Goal: Navigation & Orientation: Find specific page/section

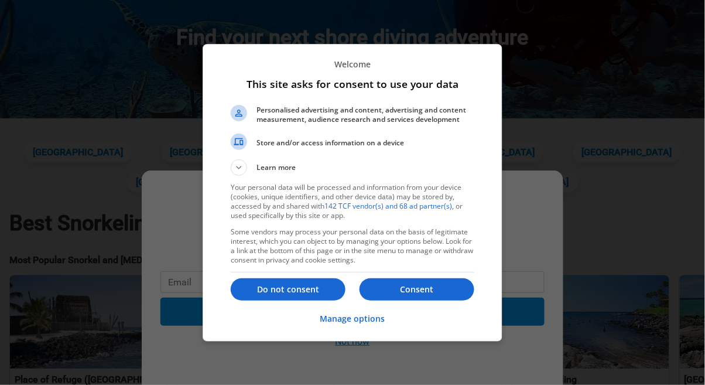
scroll to position [138, 0]
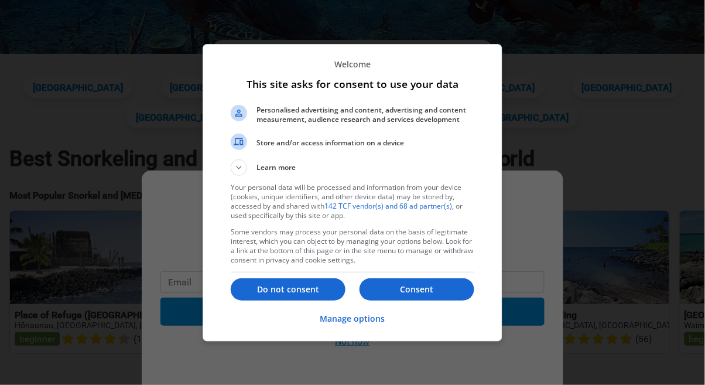
click at [258, 285] on p "Do not consent" at bounding box center [288, 290] width 115 height 12
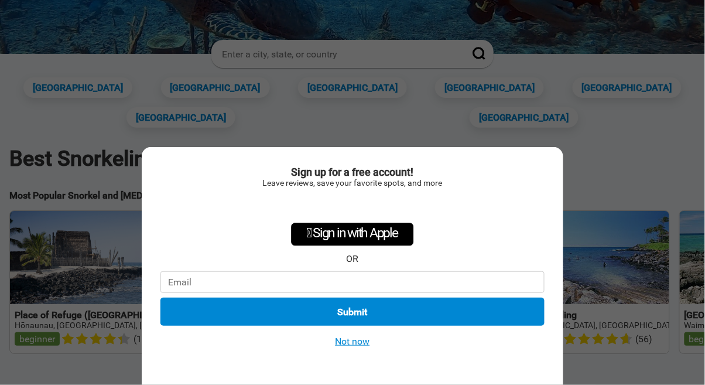
click at [342, 347] on button "Not now" at bounding box center [353, 341] width 42 height 12
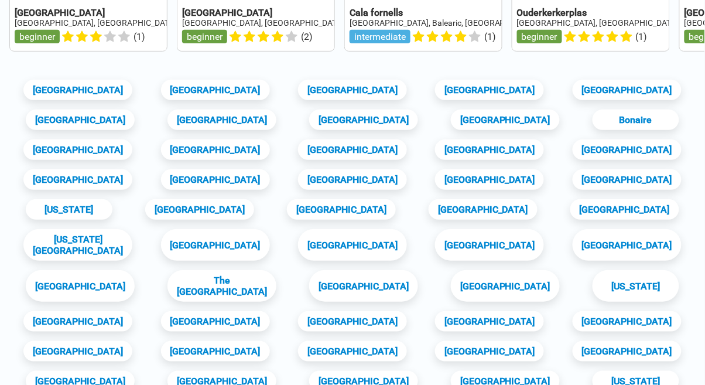
scroll to position [1029, 0]
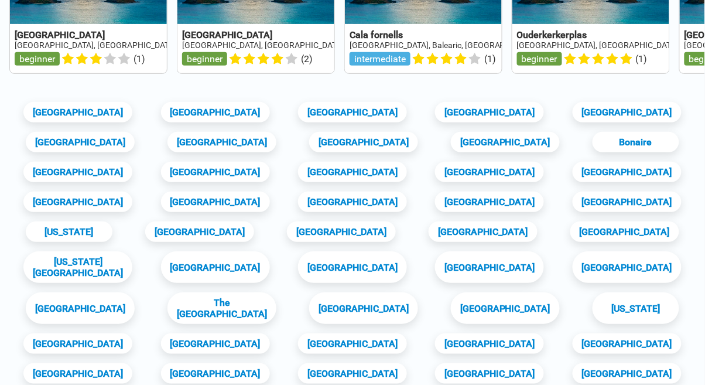
click at [132, 192] on link "[GEOGRAPHIC_DATA]" at bounding box center [77, 202] width 109 height 21
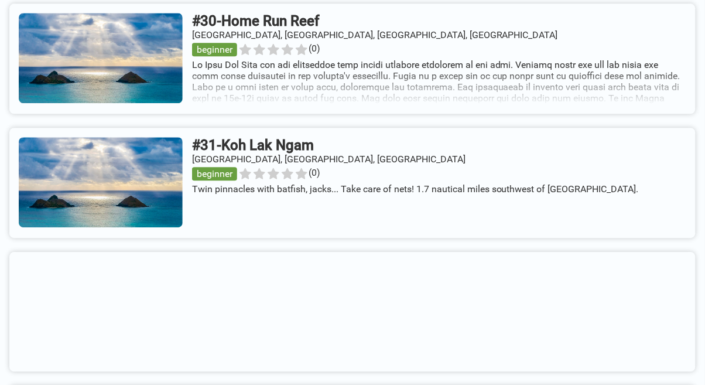
scroll to position [4628, 0]
